Goal: Submit feedback/report problem: Submit feedback/report problem

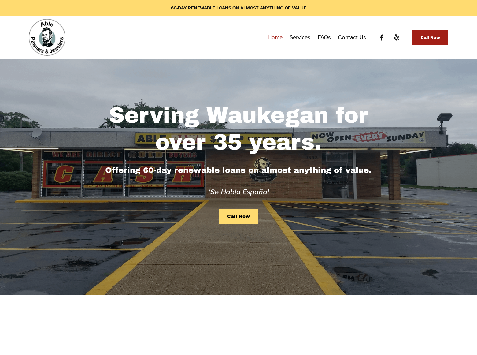
scroll to position [560, 0]
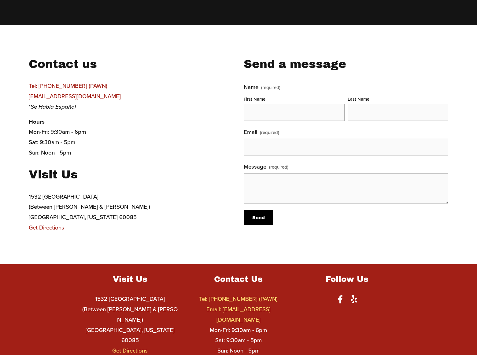
scroll to position [185, 0]
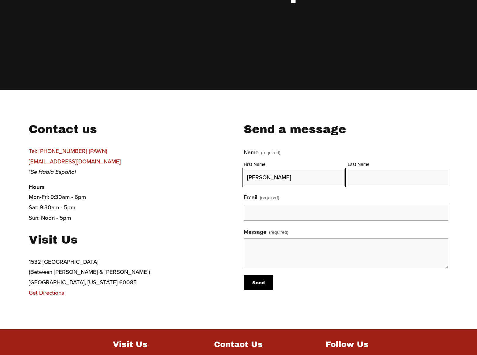
type input "[PERSON_NAME]"
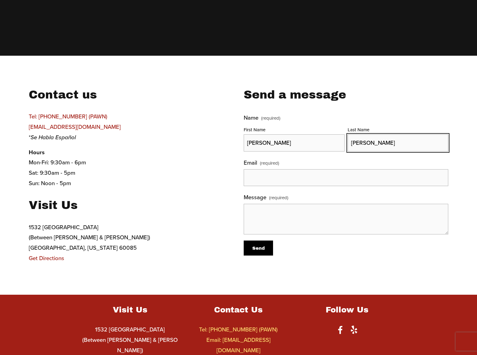
type input "[PERSON_NAME]"
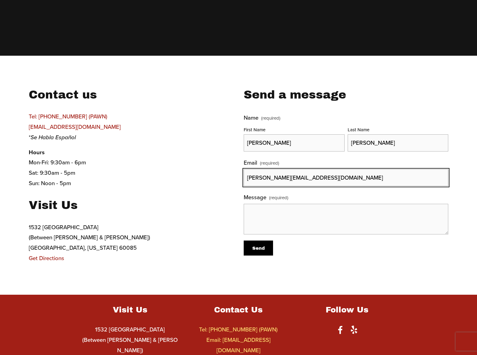
type input "[PERSON_NAME][EMAIL_ADDRESS][DOMAIN_NAME]"
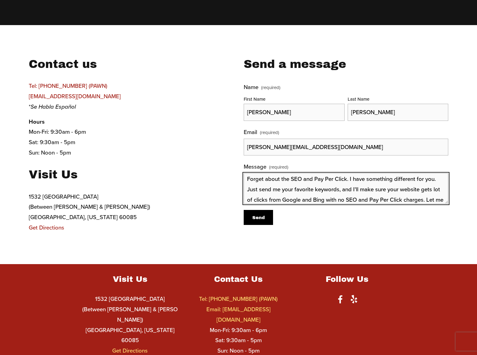
scroll to position [13, 0]
type textarea "Forget about the SEO and Pay Per Click. I have something different for you. Jus…"
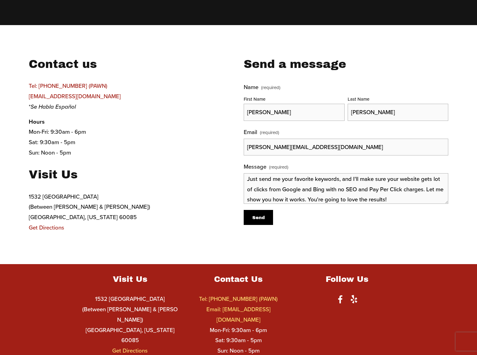
click at [258, 217] on span "Send" at bounding box center [258, 217] width 13 height 5
